Goal: Navigation & Orientation: Find specific page/section

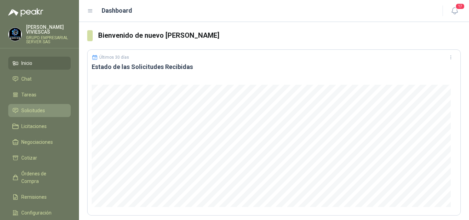
click at [37, 109] on span "Solicitudes" at bounding box center [33, 111] width 24 height 8
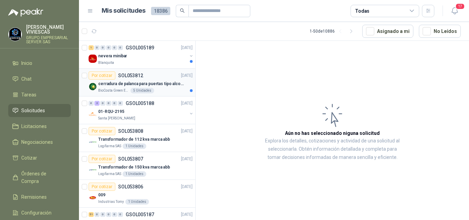
click at [148, 83] on p "cerradura de palanca para puertas tipo alcoba marca yale" at bounding box center [140, 84] width 85 height 7
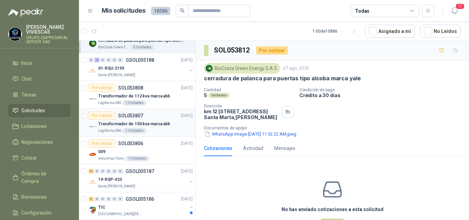
scroll to position [69, 0]
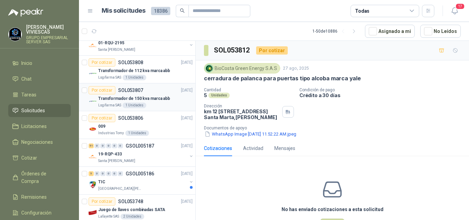
click at [140, 98] on p "Transformador de 150 kva marca abb" at bounding box center [134, 98] width 72 height 7
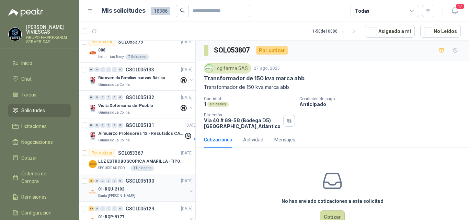
scroll to position [1223, 0]
